Goal: Task Accomplishment & Management: Use online tool/utility

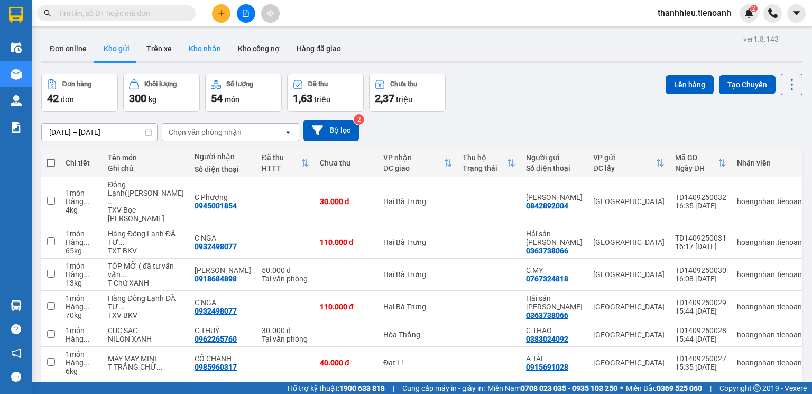
click at [205, 45] on button "Kho nhận" at bounding box center [204, 48] width 49 height 25
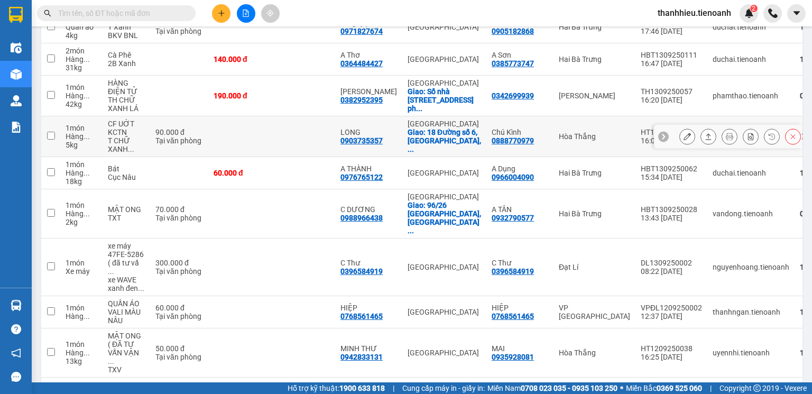
scroll to position [201, 0]
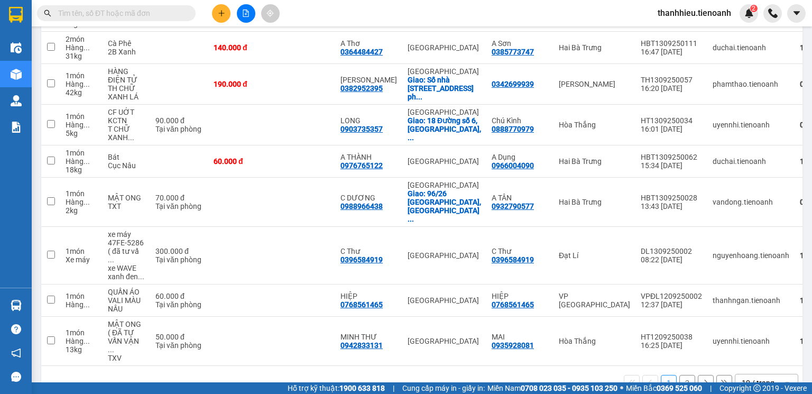
click at [757, 377] on div "10 / trang" at bounding box center [757, 382] width 33 height 11
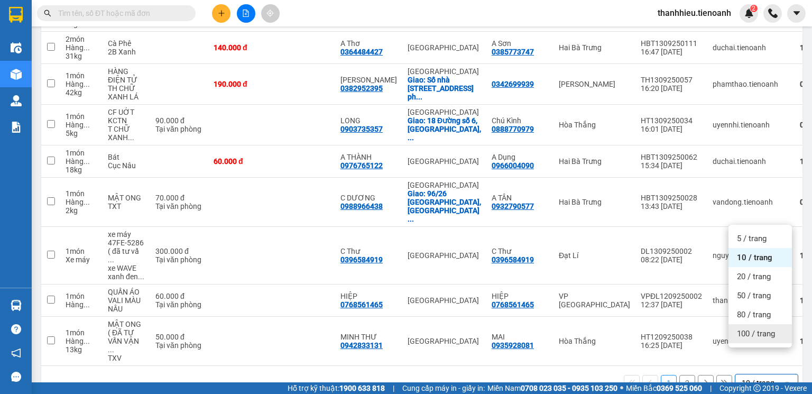
click at [754, 337] on span "100 / trang" at bounding box center [756, 333] width 38 height 11
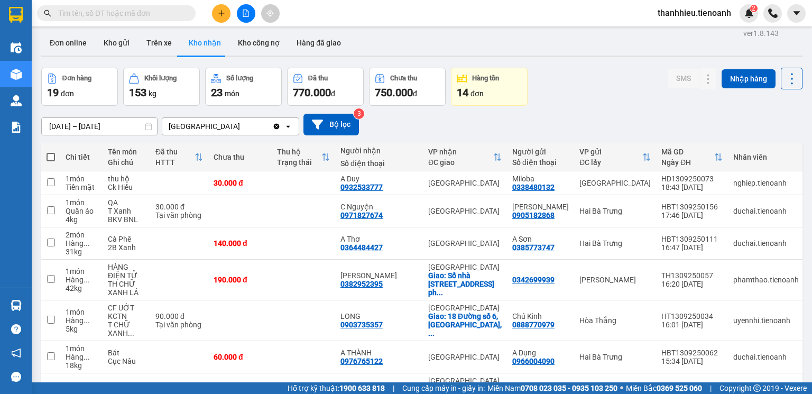
scroll to position [0, 0]
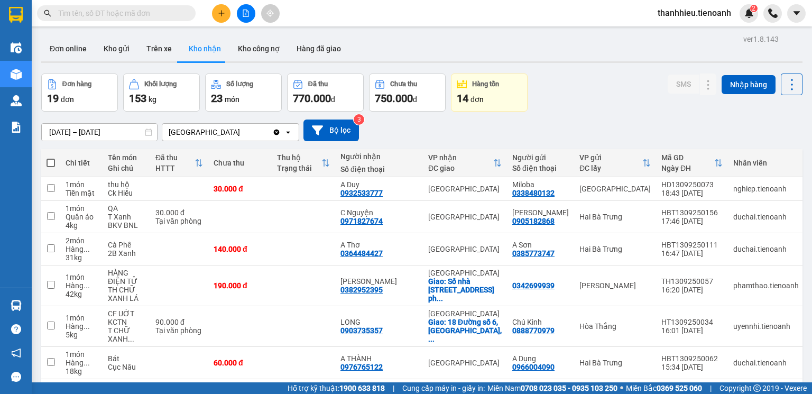
click at [73, 20] on span at bounding box center [116, 13] width 159 height 16
click at [105, 50] on button "Kho gửi" at bounding box center [116, 48] width 43 height 25
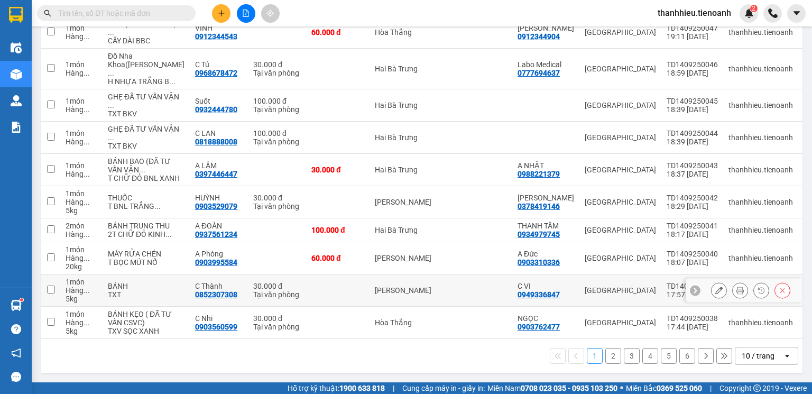
scroll to position [277, 0]
click at [759, 358] on div "10 / trang" at bounding box center [757, 355] width 33 height 11
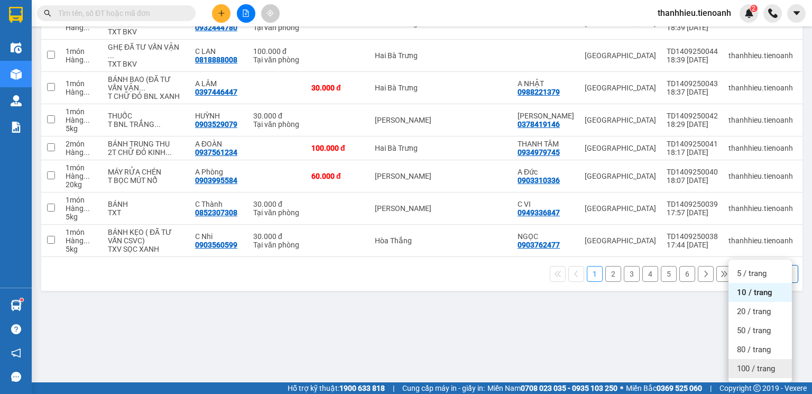
click at [753, 363] on span "100 / trang" at bounding box center [756, 368] width 38 height 11
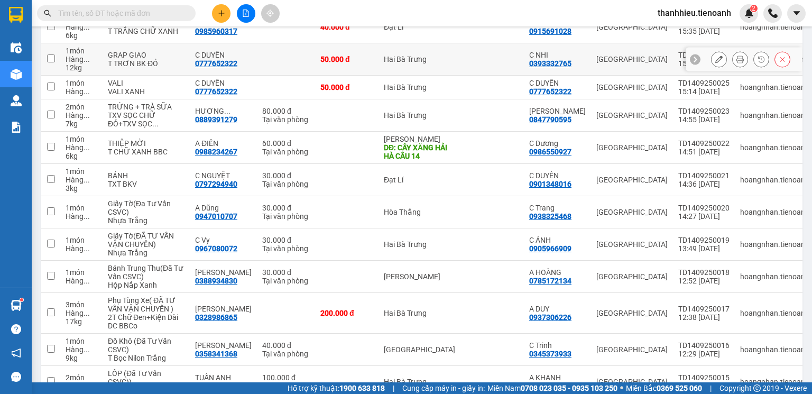
scroll to position [810, 0]
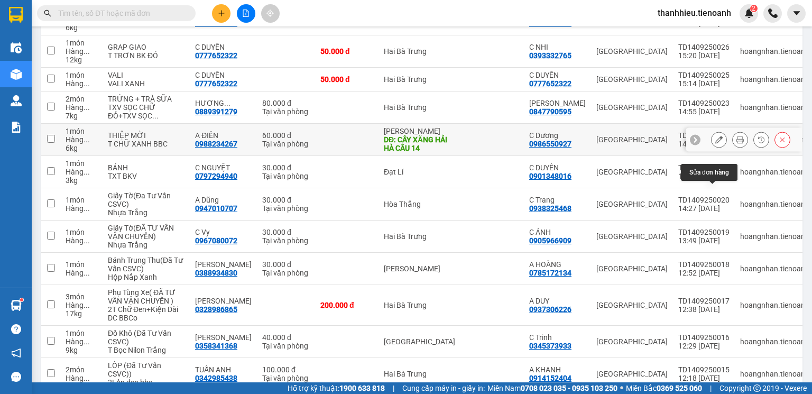
click at [717, 149] on button at bounding box center [718, 140] width 15 height 18
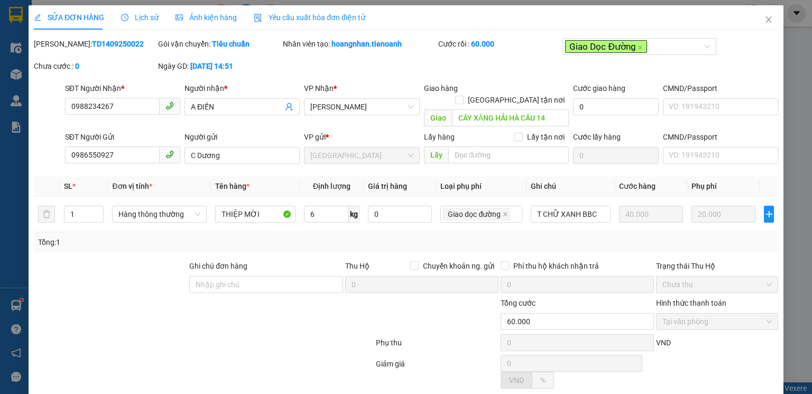
type input "0988234267"
type input "A ĐIẾN"
type input "CÂY XĂNG HẢI HÀ CẦU 14"
type input "0986550927"
type input "C Dương"
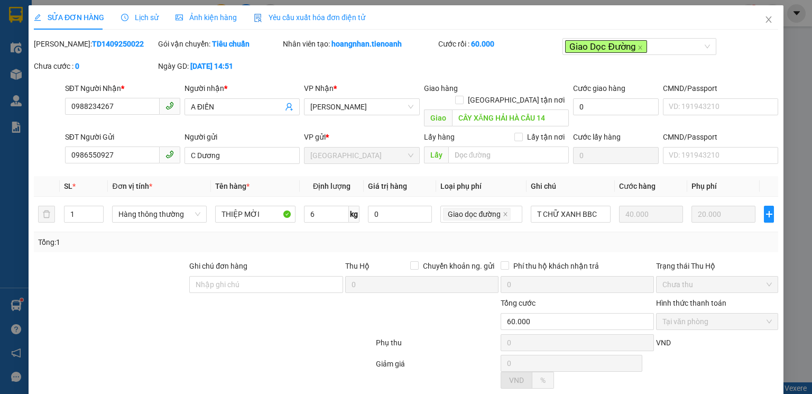
type input "60.000"
click at [764, 20] on icon "close" at bounding box center [768, 19] width 8 height 8
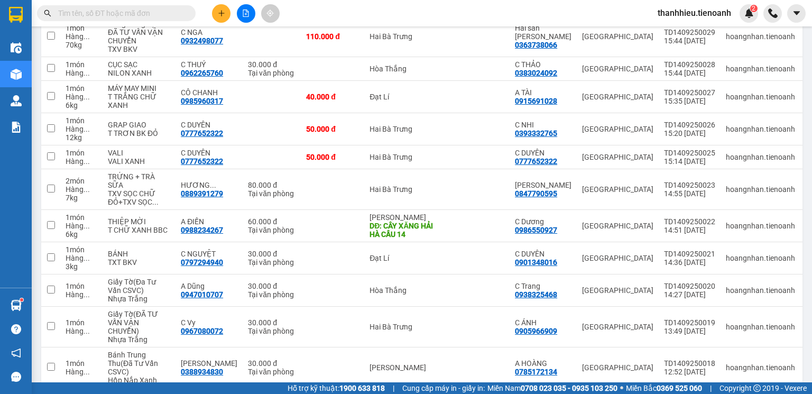
scroll to position [803, 0]
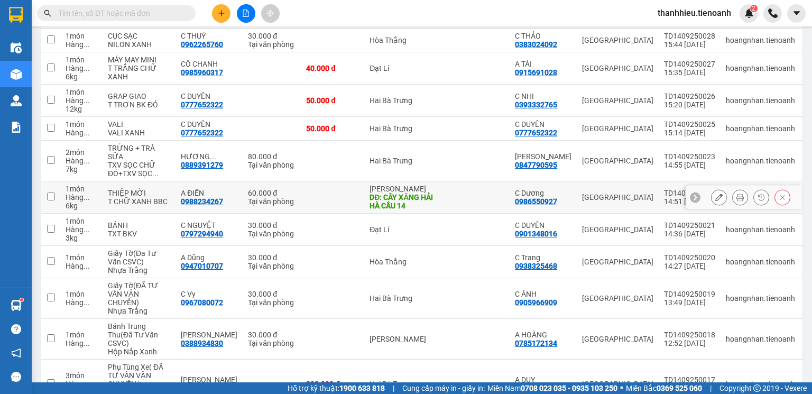
click at [53, 200] on input "checkbox" at bounding box center [51, 196] width 8 height 8
checkbox input "true"
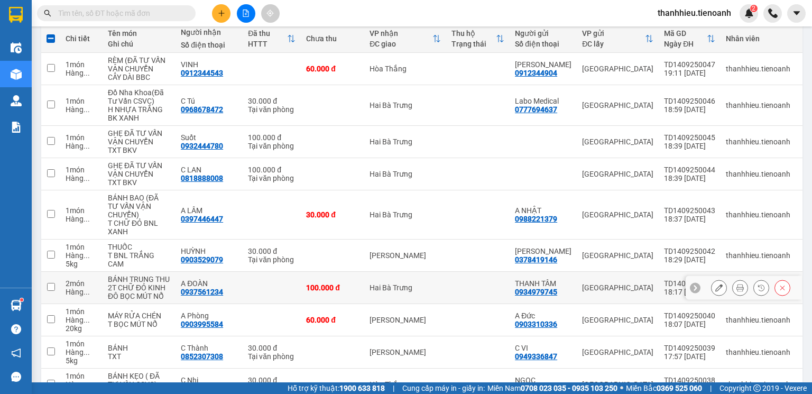
scroll to position [0, 0]
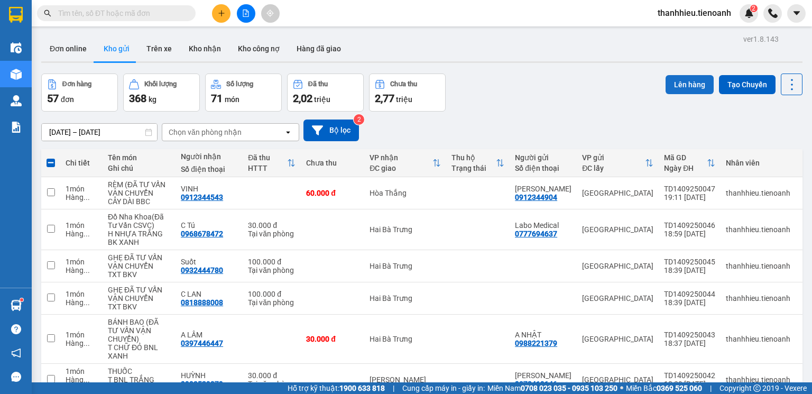
click at [683, 86] on button "Lên hàng" at bounding box center [689, 84] width 48 height 19
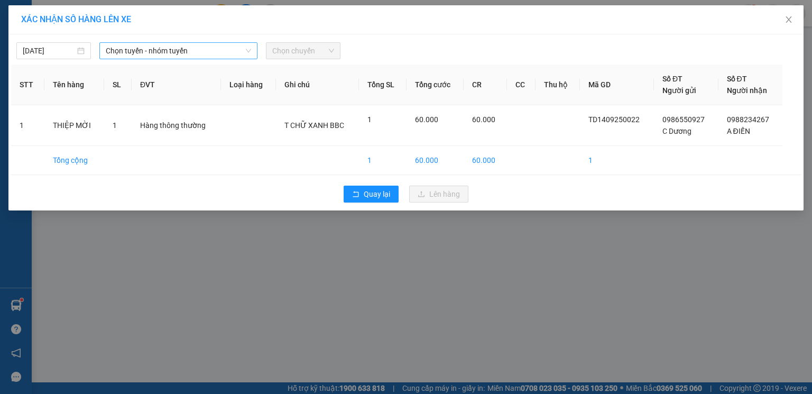
click at [171, 51] on span "Chọn tuyến - nhóm tuyến" at bounding box center [178, 51] width 145 height 16
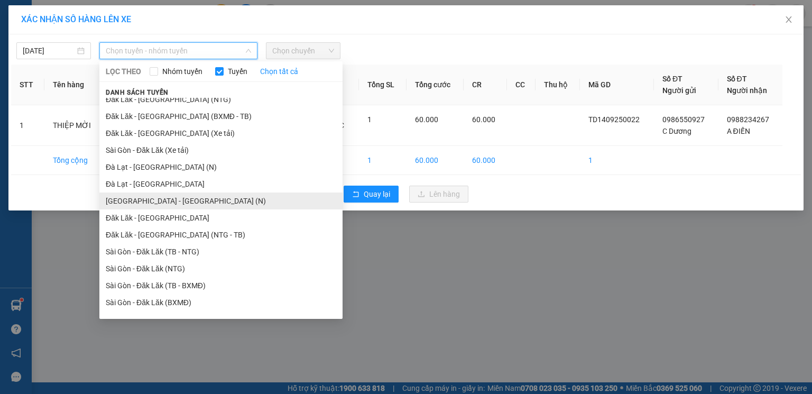
scroll to position [37, 0]
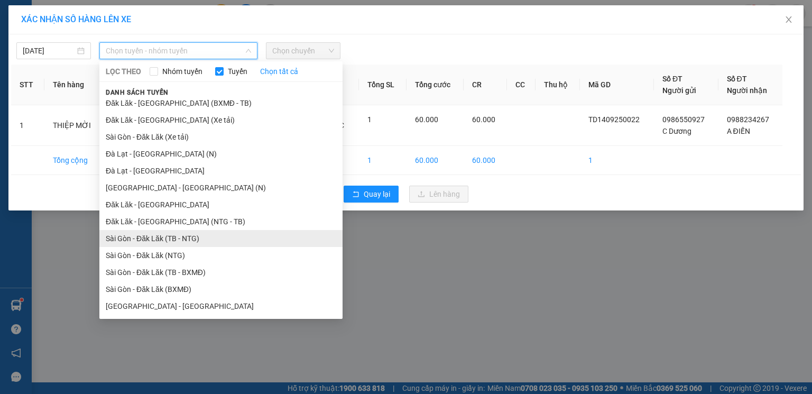
click at [164, 241] on li "Sài Gòn - Đăk Lăk (TB - NTG)" at bounding box center [220, 238] width 243 height 17
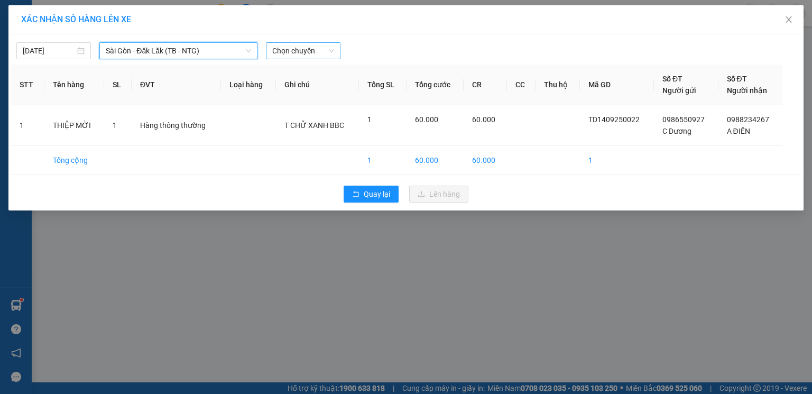
click at [304, 47] on span "Chọn chuyến" at bounding box center [303, 51] width 62 height 16
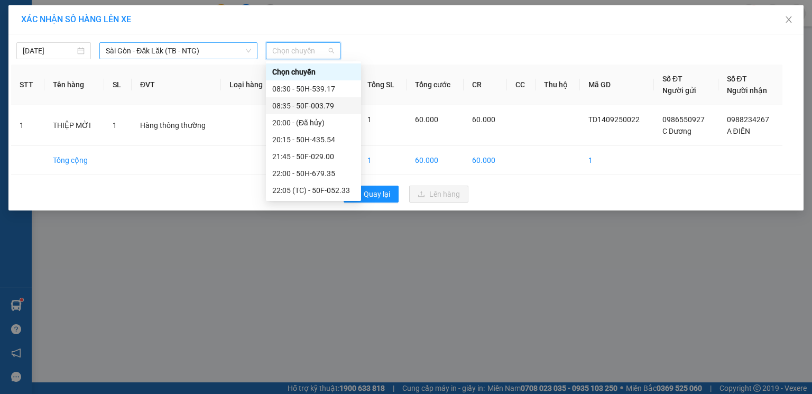
click at [217, 51] on span "Sài Gòn - Đăk Lăk (TB - NTG)" at bounding box center [178, 51] width 145 height 16
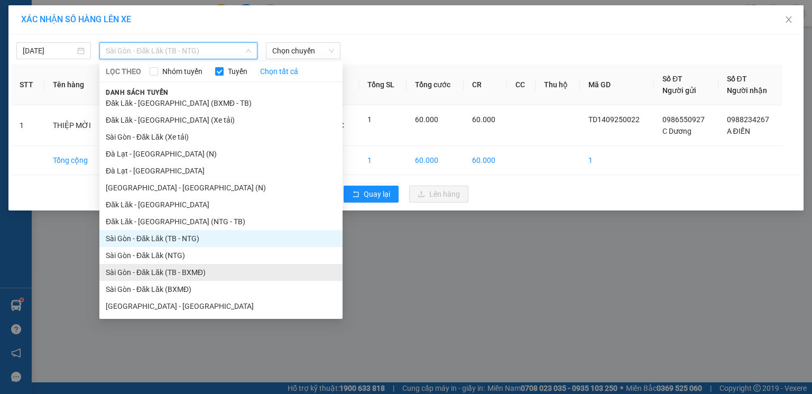
click at [197, 269] on li "Sài Gòn - Đăk Lăk (TB - BXMĐ)" at bounding box center [220, 272] width 243 height 17
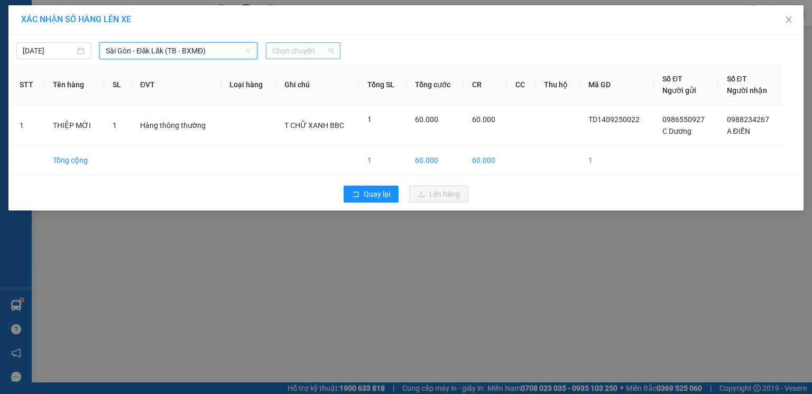
click at [300, 53] on span "Chọn chuyến" at bounding box center [303, 51] width 62 height 16
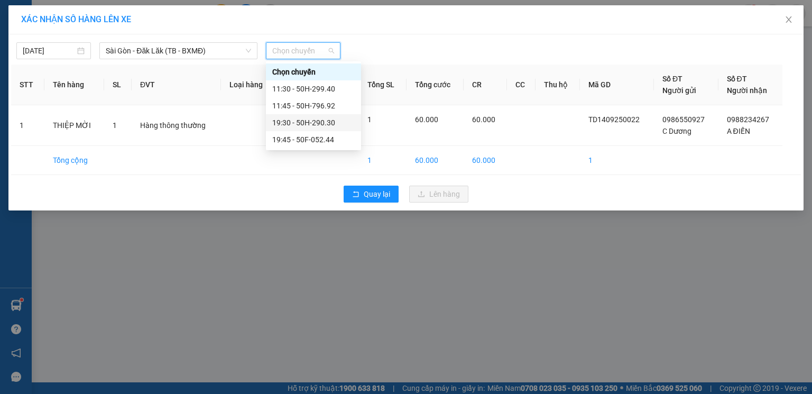
click at [328, 124] on div "19:30 - 50H-290.30" at bounding box center [313, 123] width 82 height 12
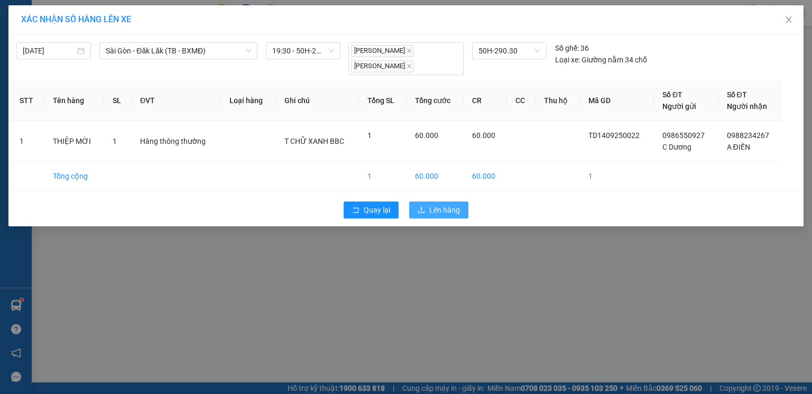
click at [438, 215] on span "Lên hàng" at bounding box center [444, 210] width 31 height 12
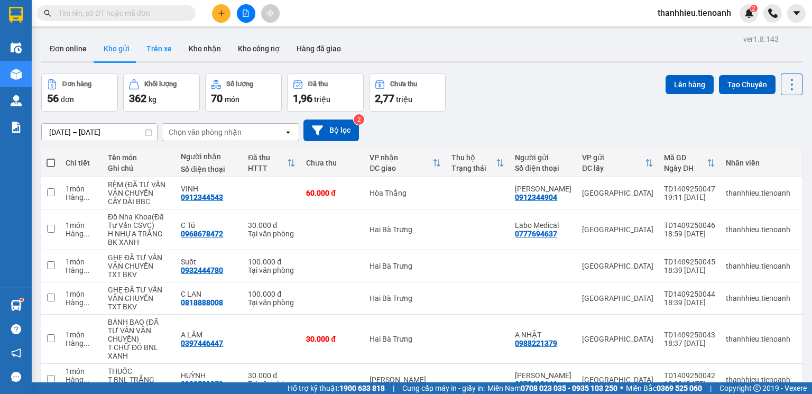
click at [166, 52] on button "Trên xe" at bounding box center [159, 48] width 42 height 25
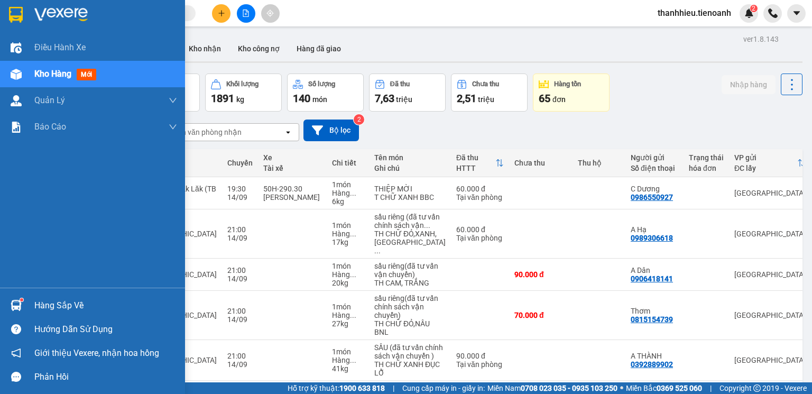
click at [17, 74] on img at bounding box center [16, 74] width 11 height 11
